Goal: Find specific page/section: Find specific page/section

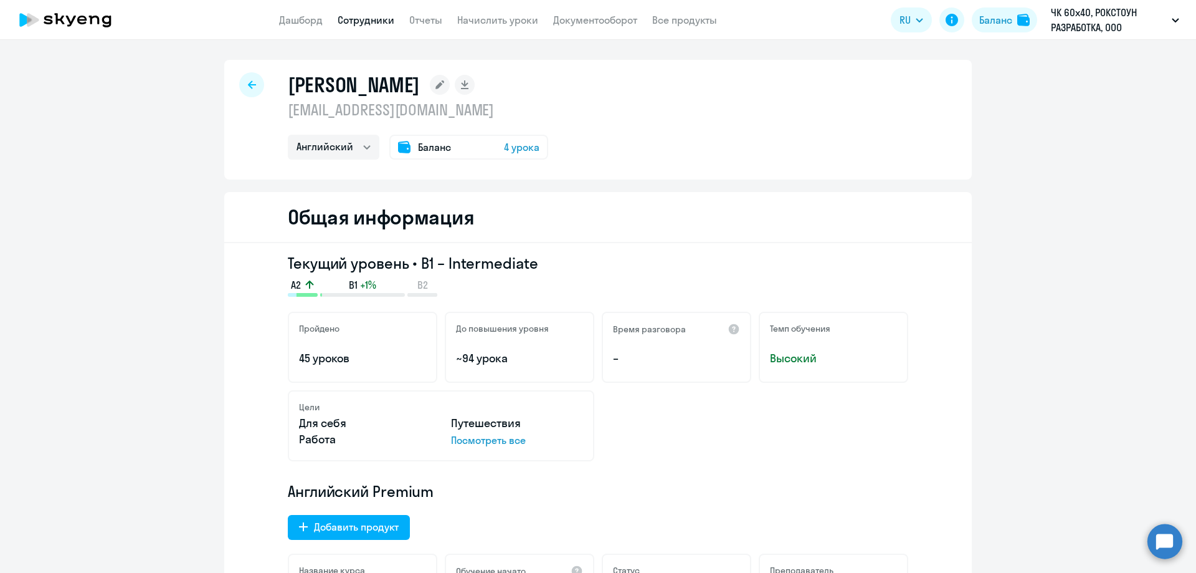
select select "english"
click at [239, 82] on div at bounding box center [251, 84] width 25 height 25
click at [241, 84] on div at bounding box center [251, 84] width 25 height 25
click at [249, 84] on icon at bounding box center [252, 84] width 8 height 9
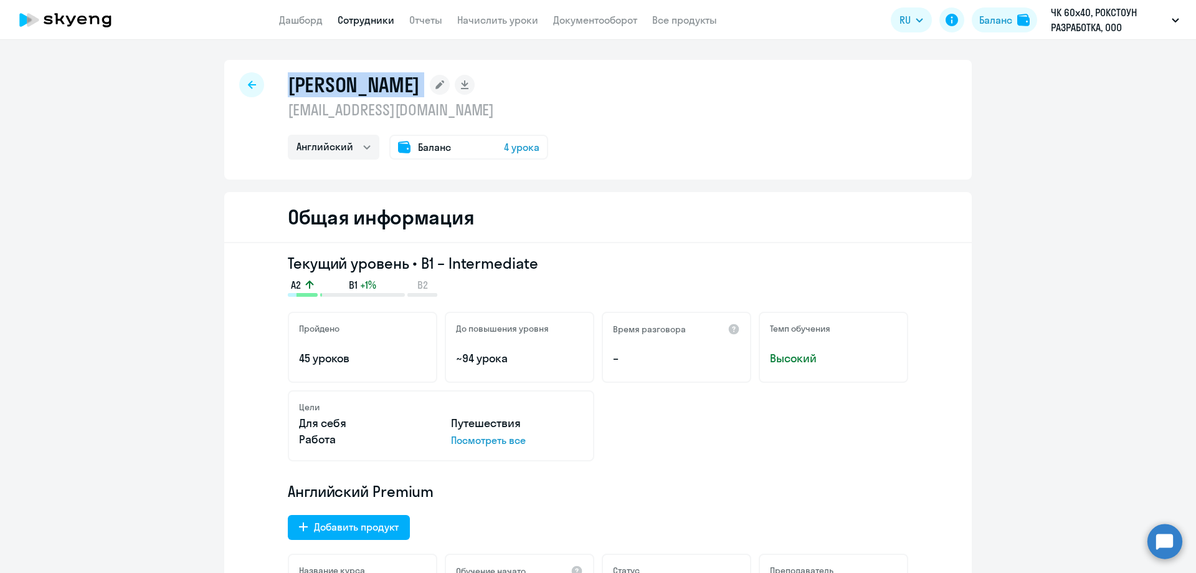
click at [249, 84] on icon at bounding box center [252, 84] width 8 height 9
click at [248, 59] on div "Табашникова Ксения ks-ks112@mail.ru Английский Баланс 4 урока Общая информация …" at bounding box center [598, 306] width 1196 height 533
click at [247, 78] on div at bounding box center [251, 84] width 25 height 25
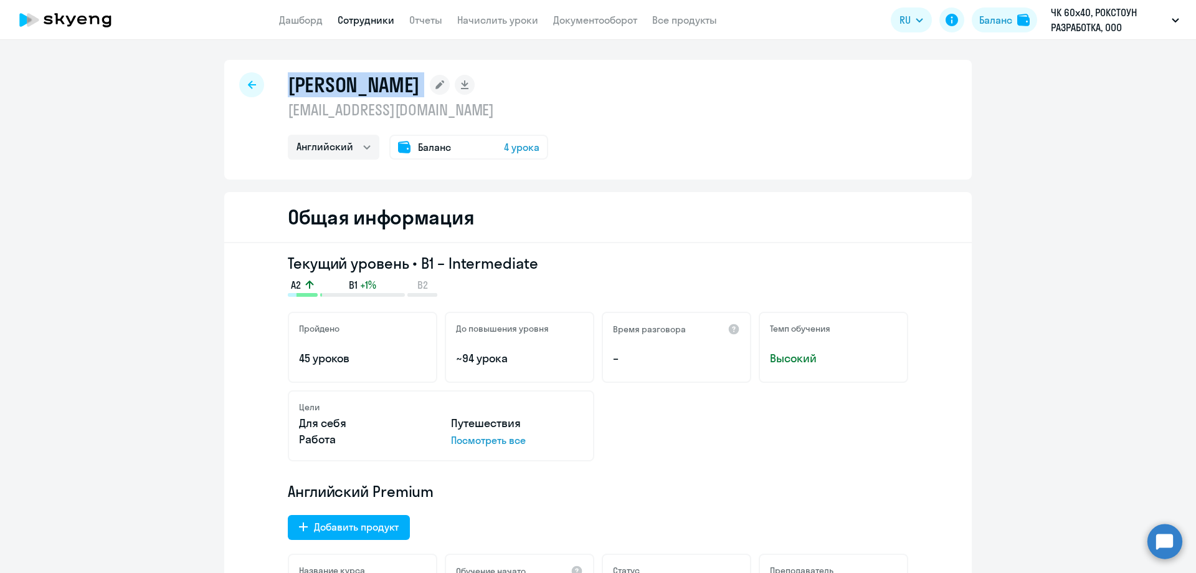
click at [300, 52] on div "Табашникова Ксения ks-ks112@mail.ru Английский Баланс 4 урока Общая информация …" at bounding box center [598, 306] width 1196 height 533
select select "english"
